Goal: Task Accomplishment & Management: Use online tool/utility

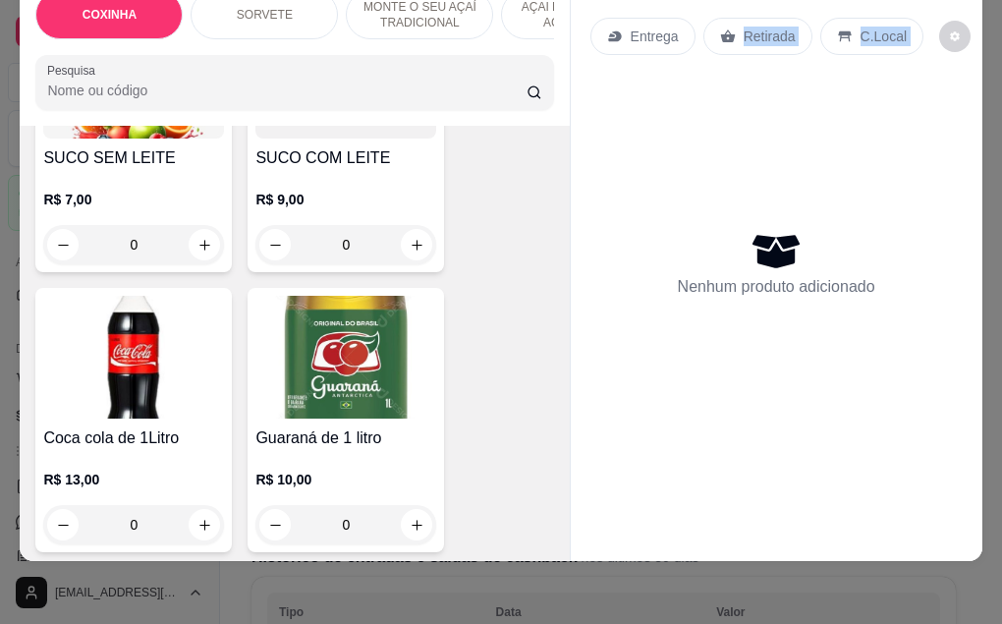
scroll to position [4971, 0]
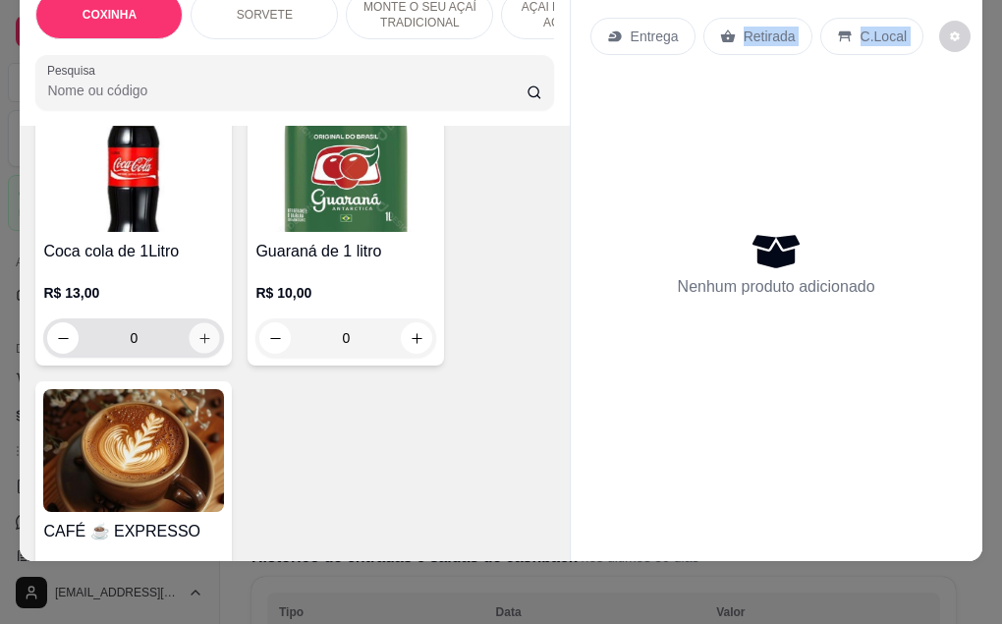
click at [199, 331] on icon "increase-product-quantity" at bounding box center [204, 338] width 15 height 15
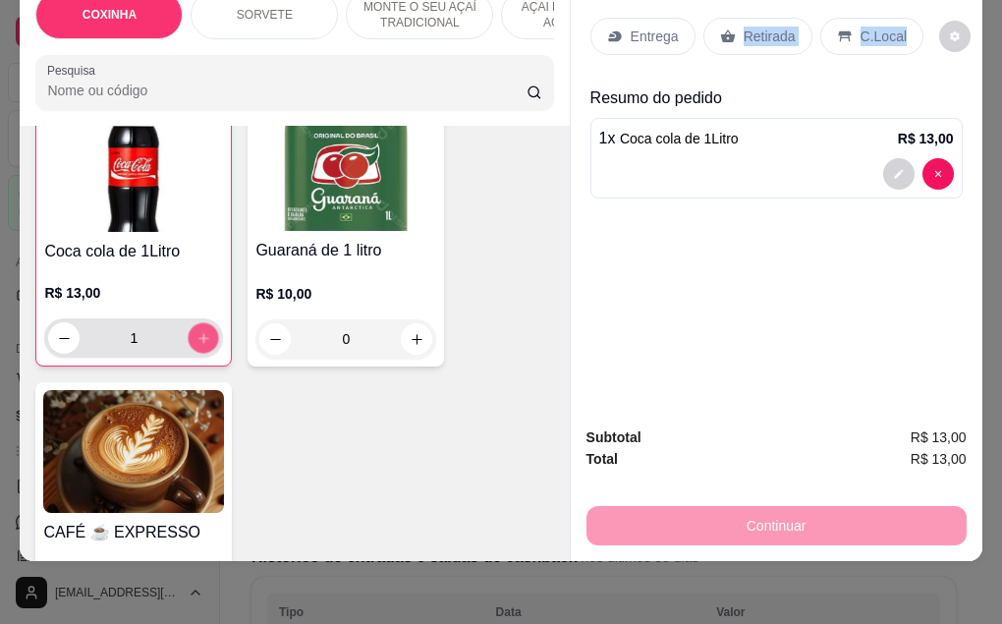
click at [199, 331] on icon "increase-product-quantity" at bounding box center [204, 338] width 15 height 15
click at [197, 331] on icon "increase-product-quantity" at bounding box center [204, 338] width 15 height 15
click at [199, 331] on icon "increase-product-quantity" at bounding box center [204, 338] width 15 height 15
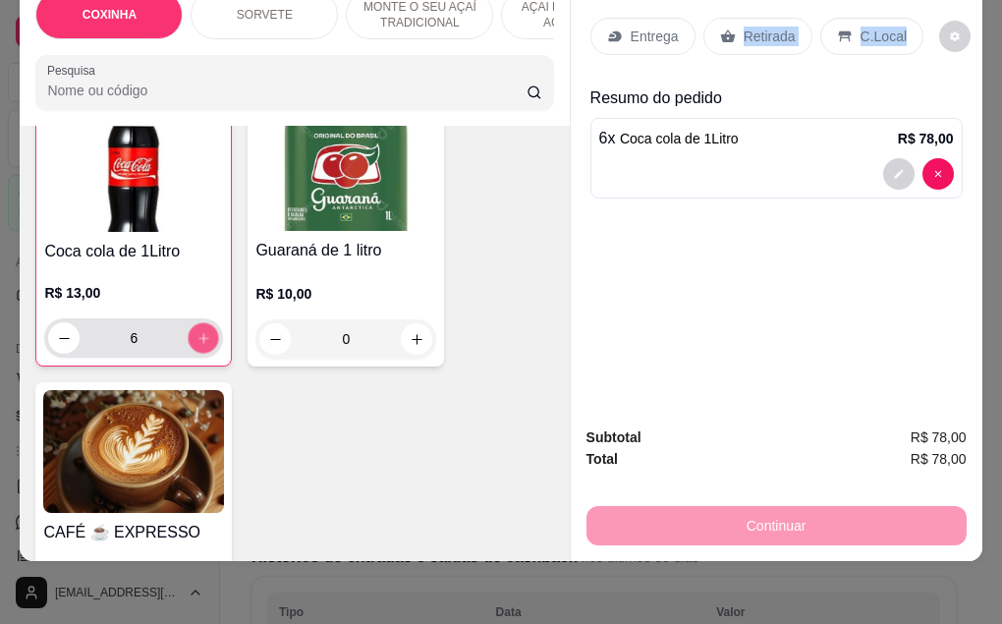
click at [201, 331] on icon "increase-product-quantity" at bounding box center [204, 338] width 15 height 15
click at [204, 323] on button "increase-product-quantity" at bounding box center [204, 338] width 30 height 30
click at [204, 322] on button "increase-product-quantity" at bounding box center [203, 337] width 31 height 31
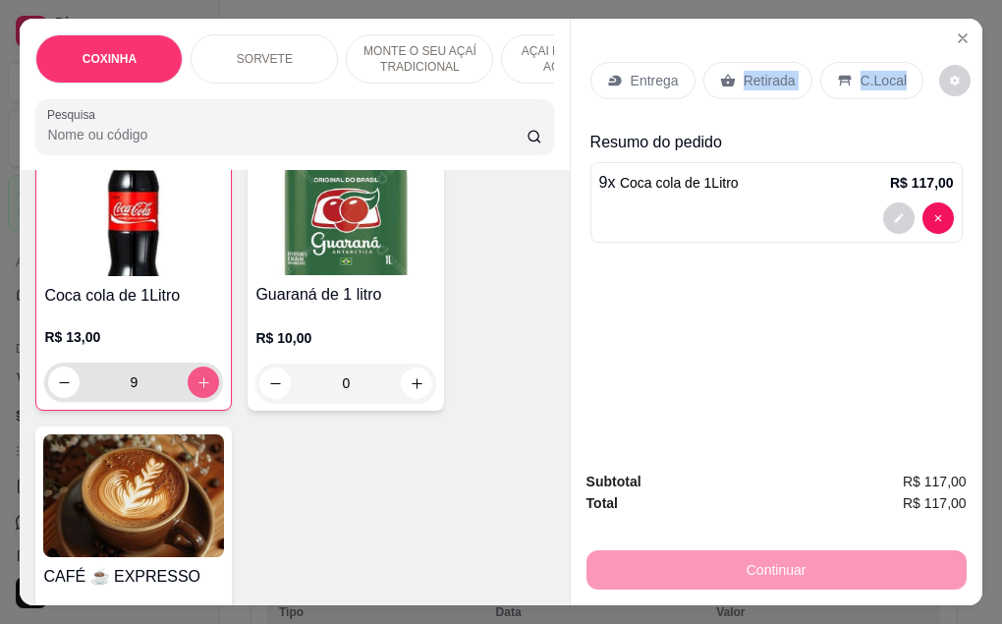
click at [199, 375] on icon "increase-product-quantity" at bounding box center [204, 382] width 15 height 15
click at [49, 367] on button "decrease-product-quantity" at bounding box center [64, 382] width 30 height 30
click at [53, 367] on button "decrease-product-quantity" at bounding box center [64, 382] width 30 height 30
click at [57, 375] on icon "decrease-product-quantity" at bounding box center [64, 382] width 15 height 15
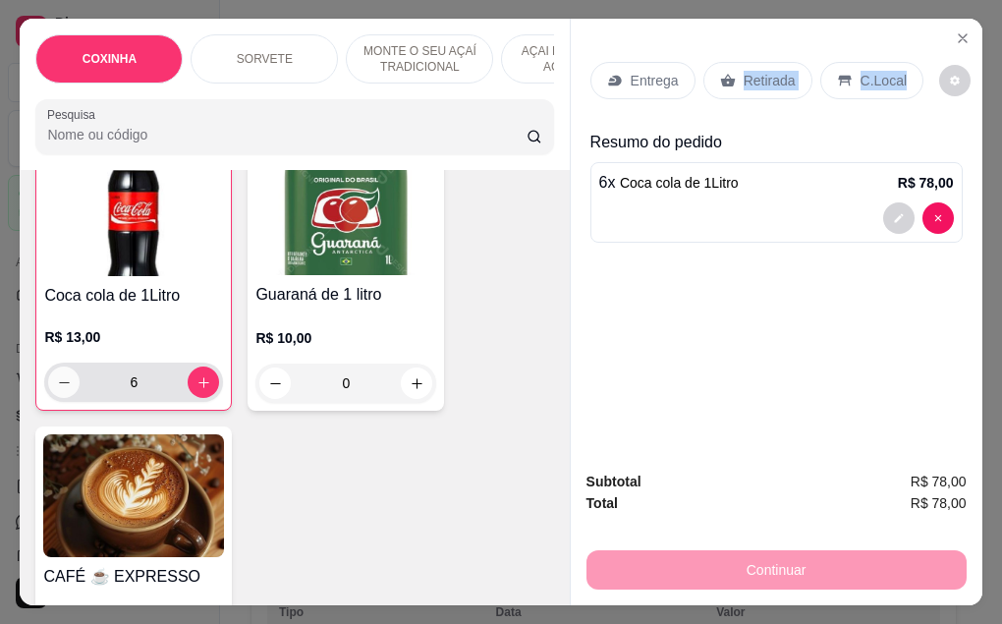
click at [57, 375] on icon "decrease-product-quantity" at bounding box center [64, 382] width 15 height 15
click at [51, 366] on button "decrease-product-quantity" at bounding box center [63, 381] width 31 height 31
click at [53, 363] on div "4" at bounding box center [133, 382] width 171 height 39
click at [55, 366] on button "decrease-product-quantity" at bounding box center [63, 381] width 31 height 31
click at [60, 366] on button "decrease-product-quantity" at bounding box center [63, 381] width 31 height 31
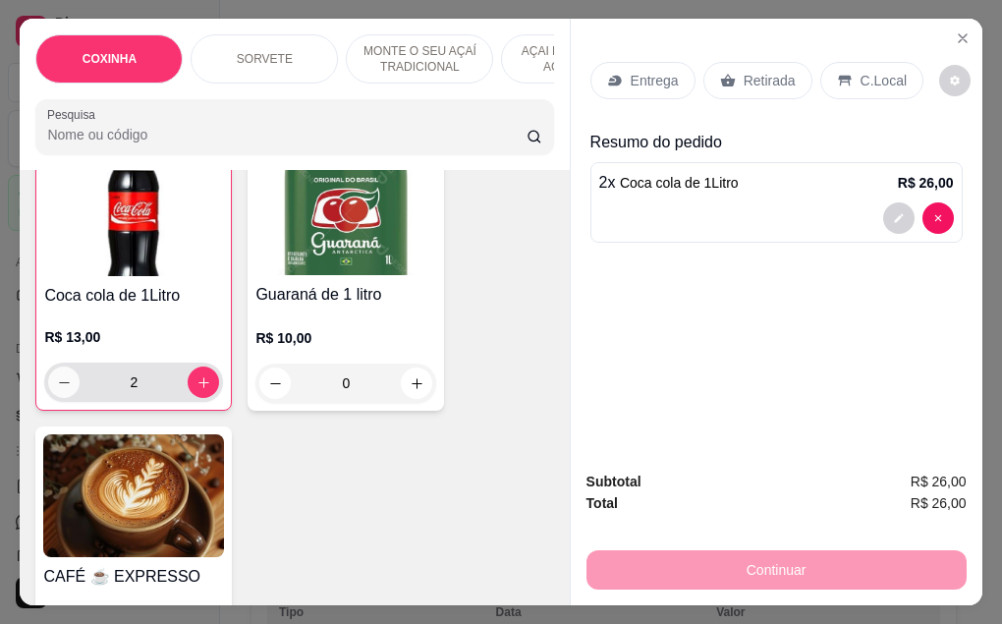
click at [60, 382] on icon "decrease-product-quantity" at bounding box center [64, 382] width 11 height 1
click at [63, 375] on icon "decrease-product-quantity" at bounding box center [64, 382] width 15 height 15
type input "0"
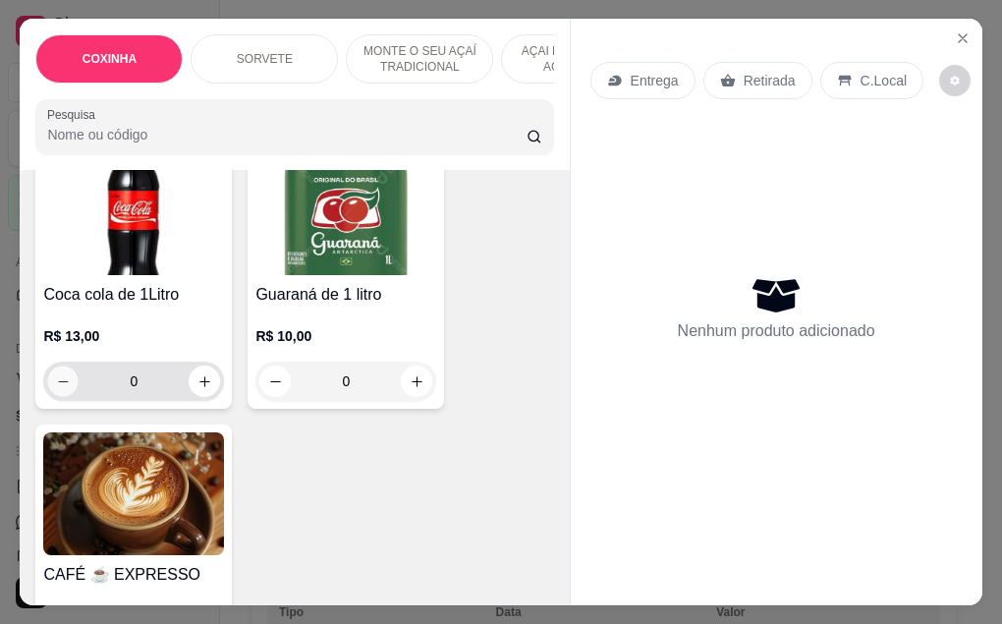
scroll to position [4971, 0]
click at [65, 367] on button "decrease-product-quantity" at bounding box center [63, 382] width 30 height 30
click at [71, 367] on button "decrease-product-quantity" at bounding box center [63, 382] width 30 height 30
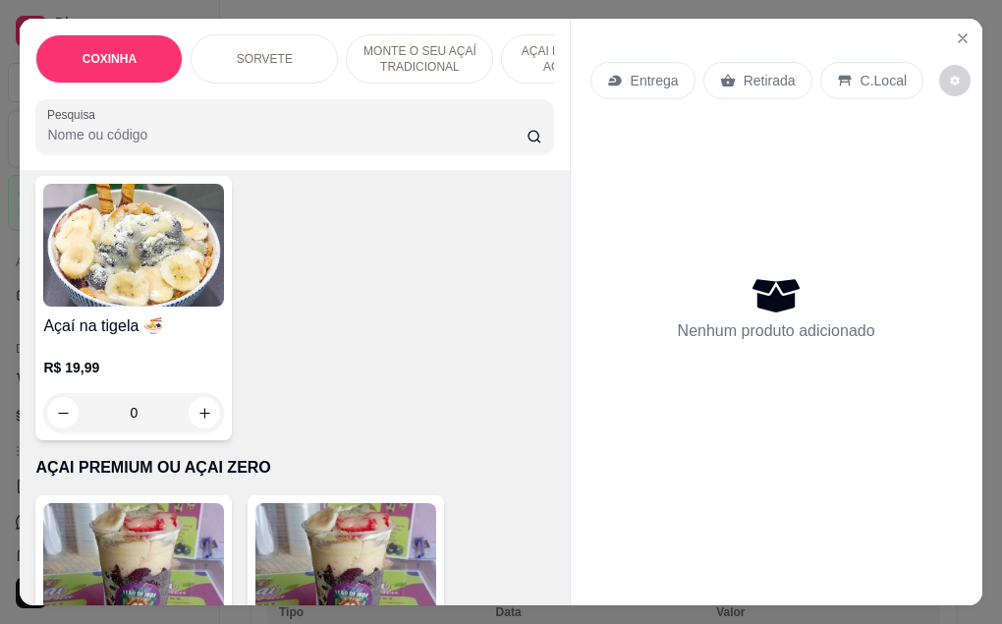
scroll to position [2162, 0]
